Goal: Task Accomplishment & Management: Use online tool/utility

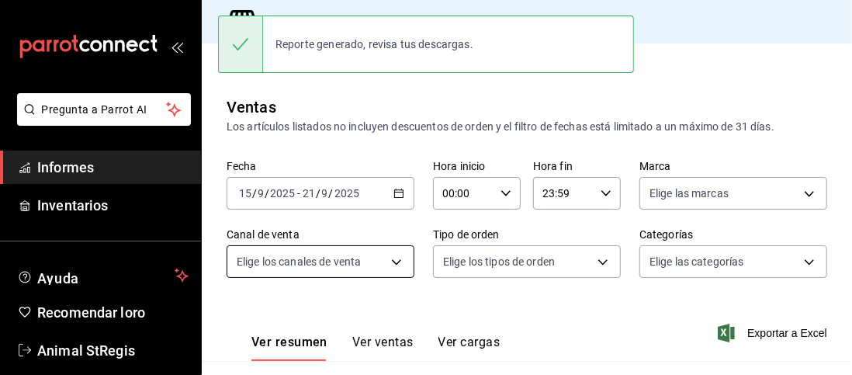
scroll to position [116, 0]
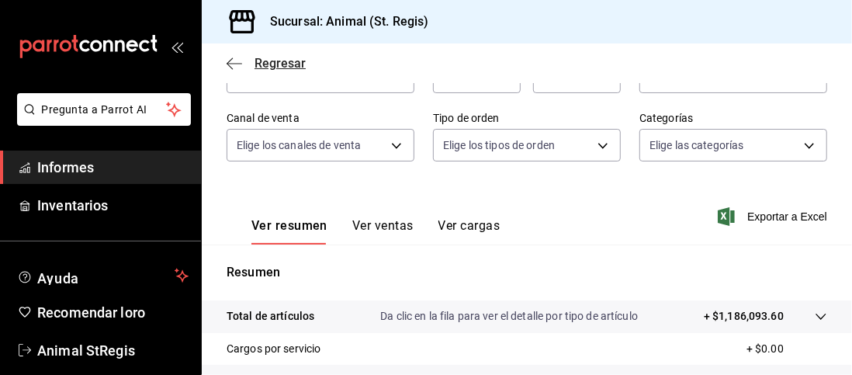
click at [244, 59] on span "Regresar" at bounding box center [266, 63] width 79 height 15
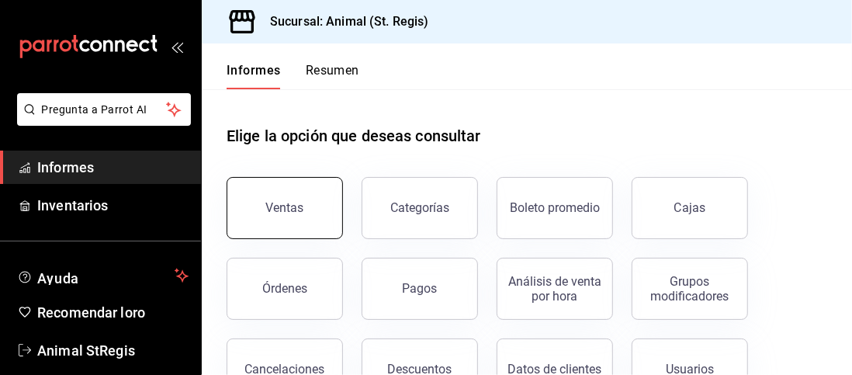
click at [326, 182] on button "Ventas" at bounding box center [285, 208] width 116 height 62
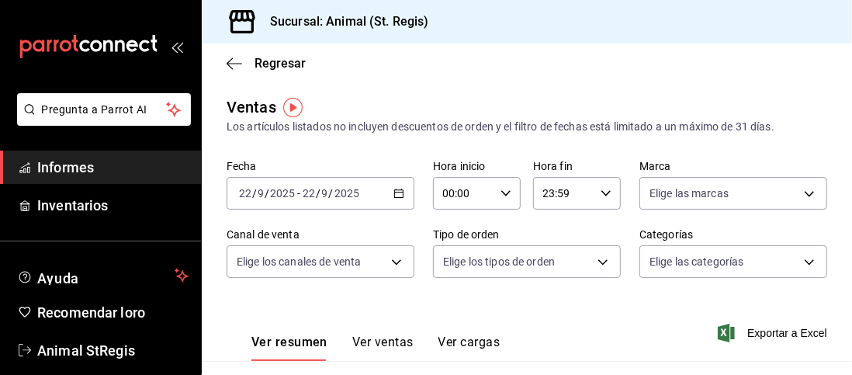
click at [396, 186] on div "[DATE] [DATE] - [DATE] [DATE]" at bounding box center [321, 193] width 188 height 33
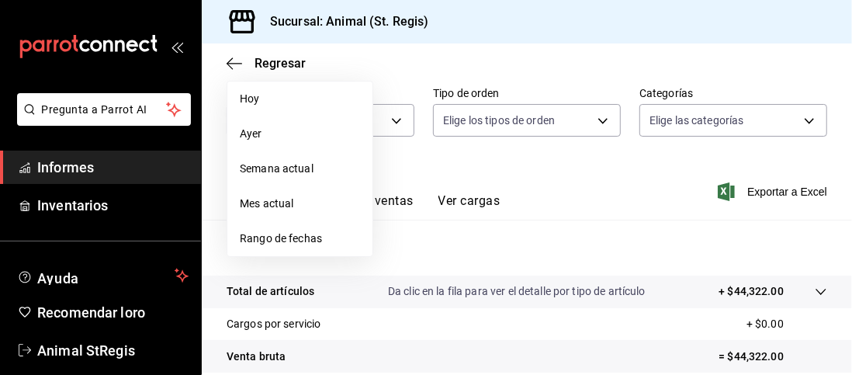
scroll to position [152, 0]
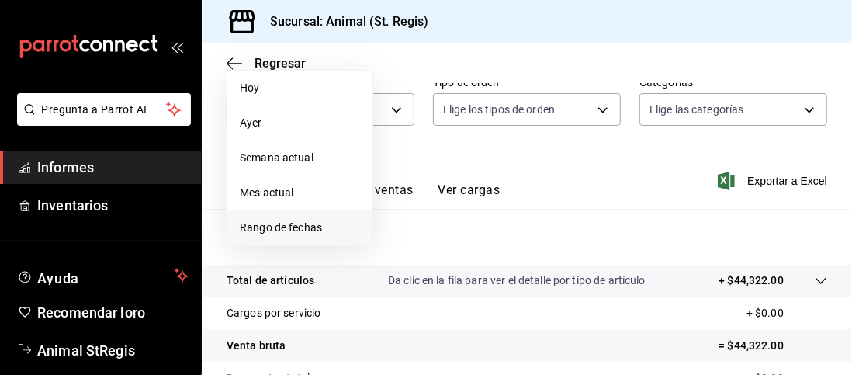
click at [279, 229] on font "Rango de fechas" at bounding box center [281, 227] width 82 height 12
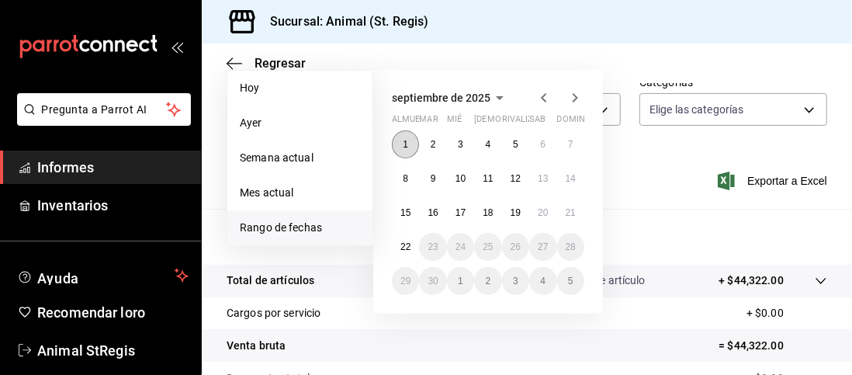
click at [408, 141] on button "1" at bounding box center [405, 144] width 27 height 28
click at [566, 217] on font "21" at bounding box center [571, 212] width 10 height 11
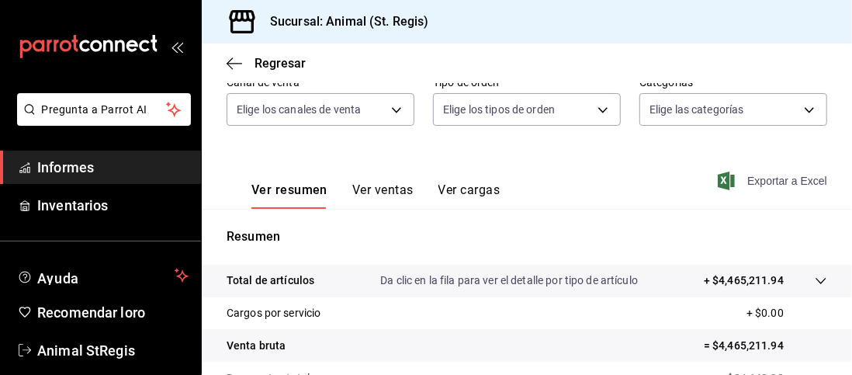
click at [750, 186] on font "Exportar a Excel" at bounding box center [788, 181] width 80 height 12
